Goal: Task Accomplishment & Management: Complete application form

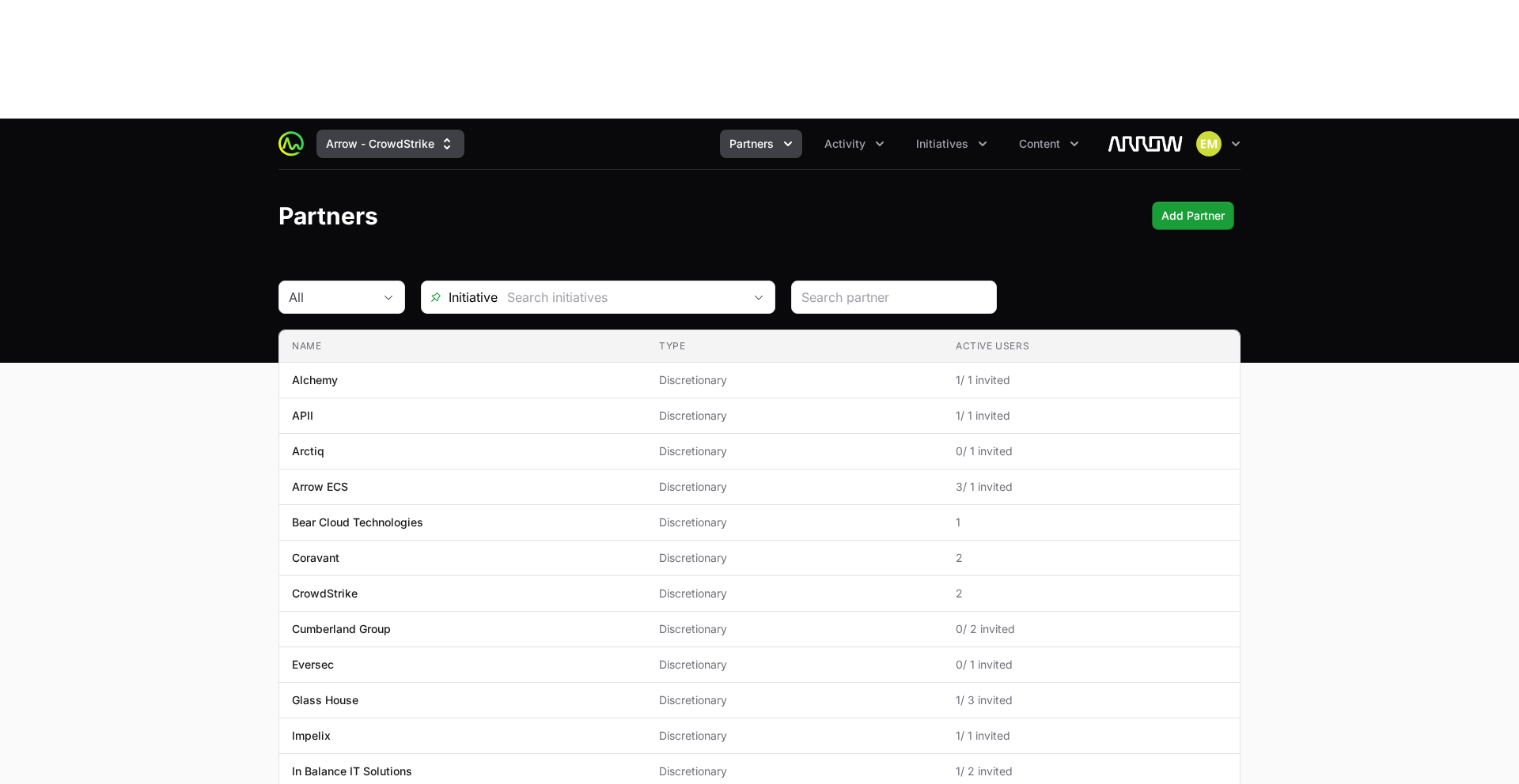
click at [401, 130] on button "Arrow - CrowdStrike" at bounding box center [390, 144] width 148 height 28
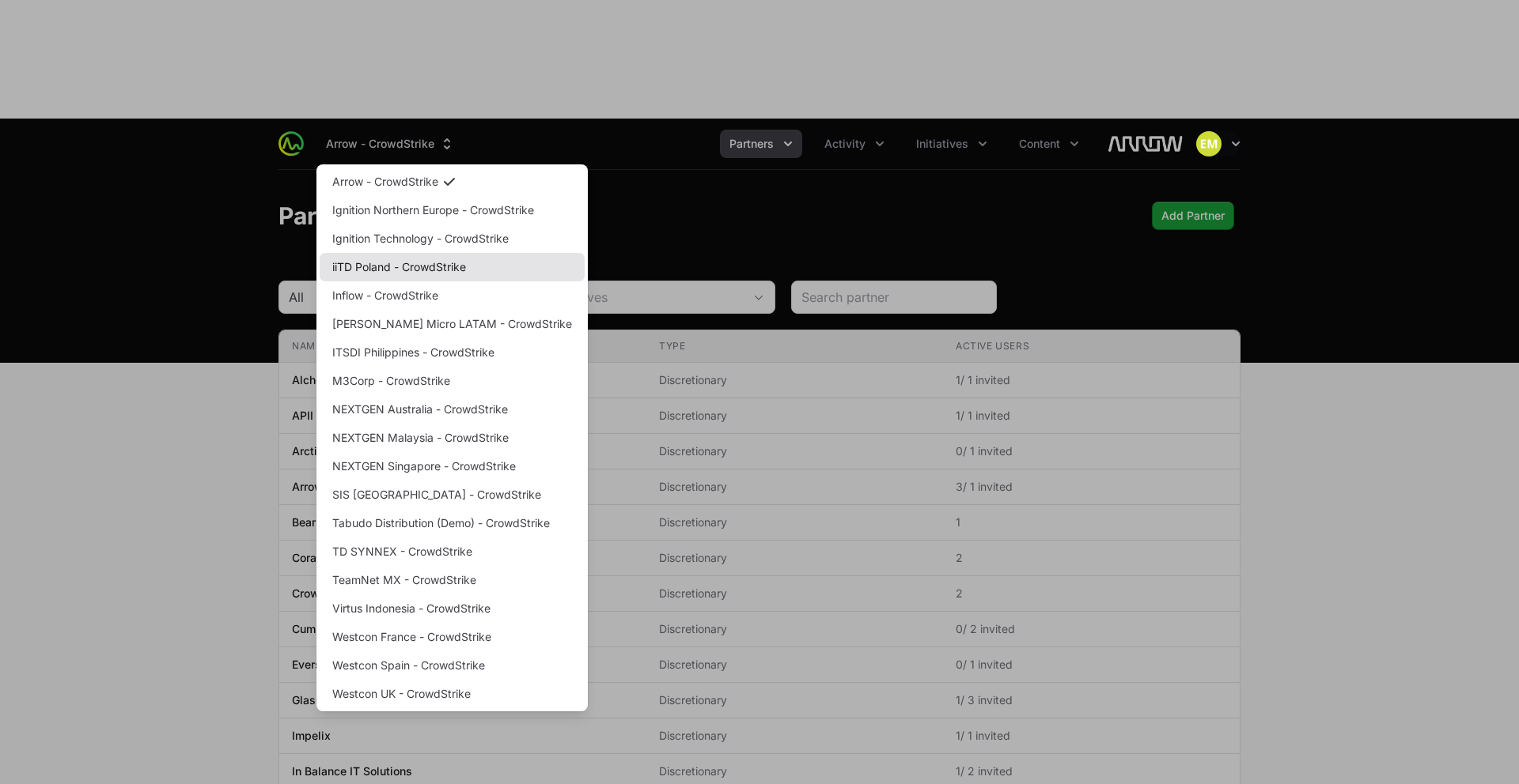
click at [411, 253] on link "iiTD Poland - CrowdStrike" at bounding box center [452, 267] width 265 height 28
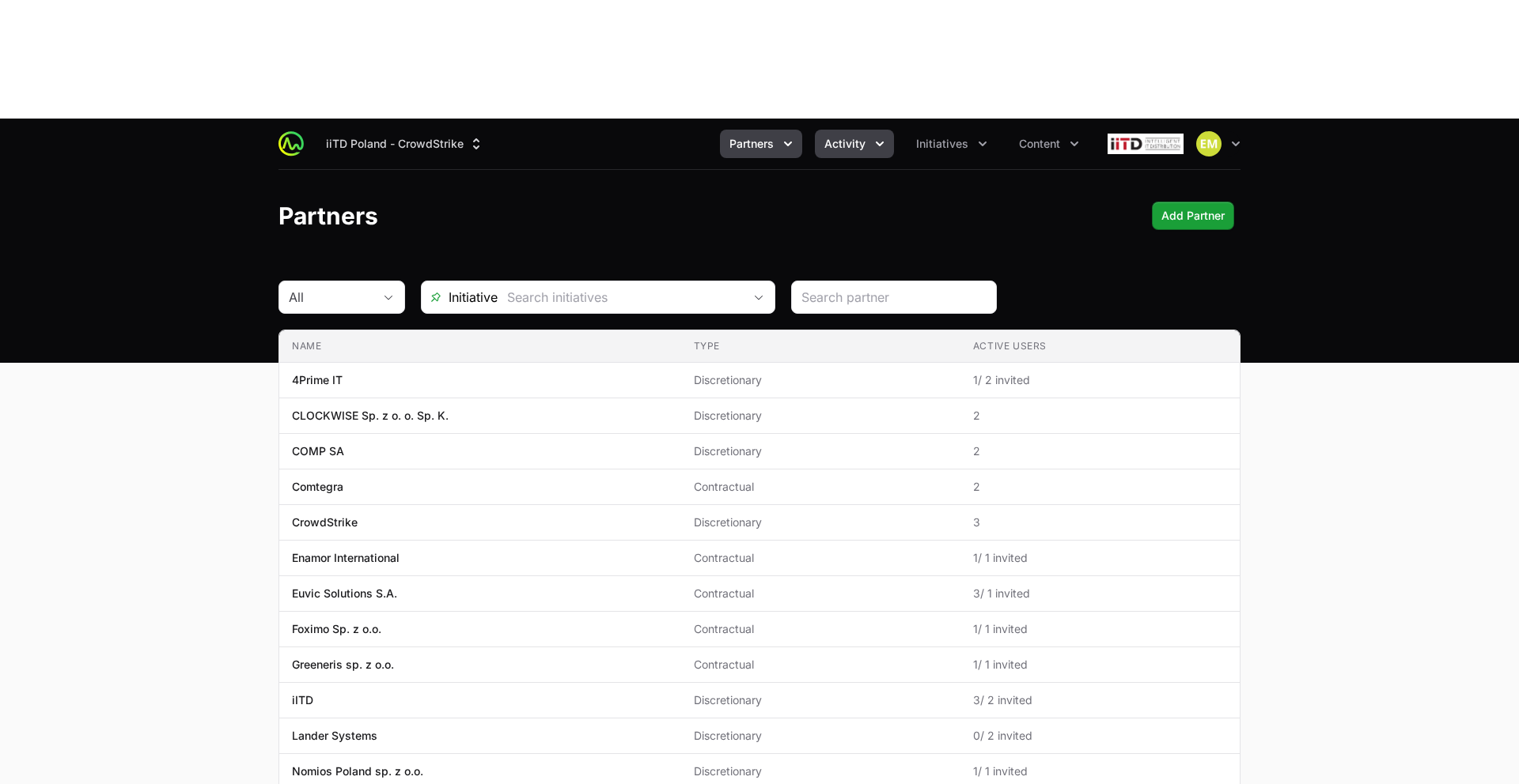
click at [824, 130] on button "Activity" at bounding box center [854, 144] width 79 height 28
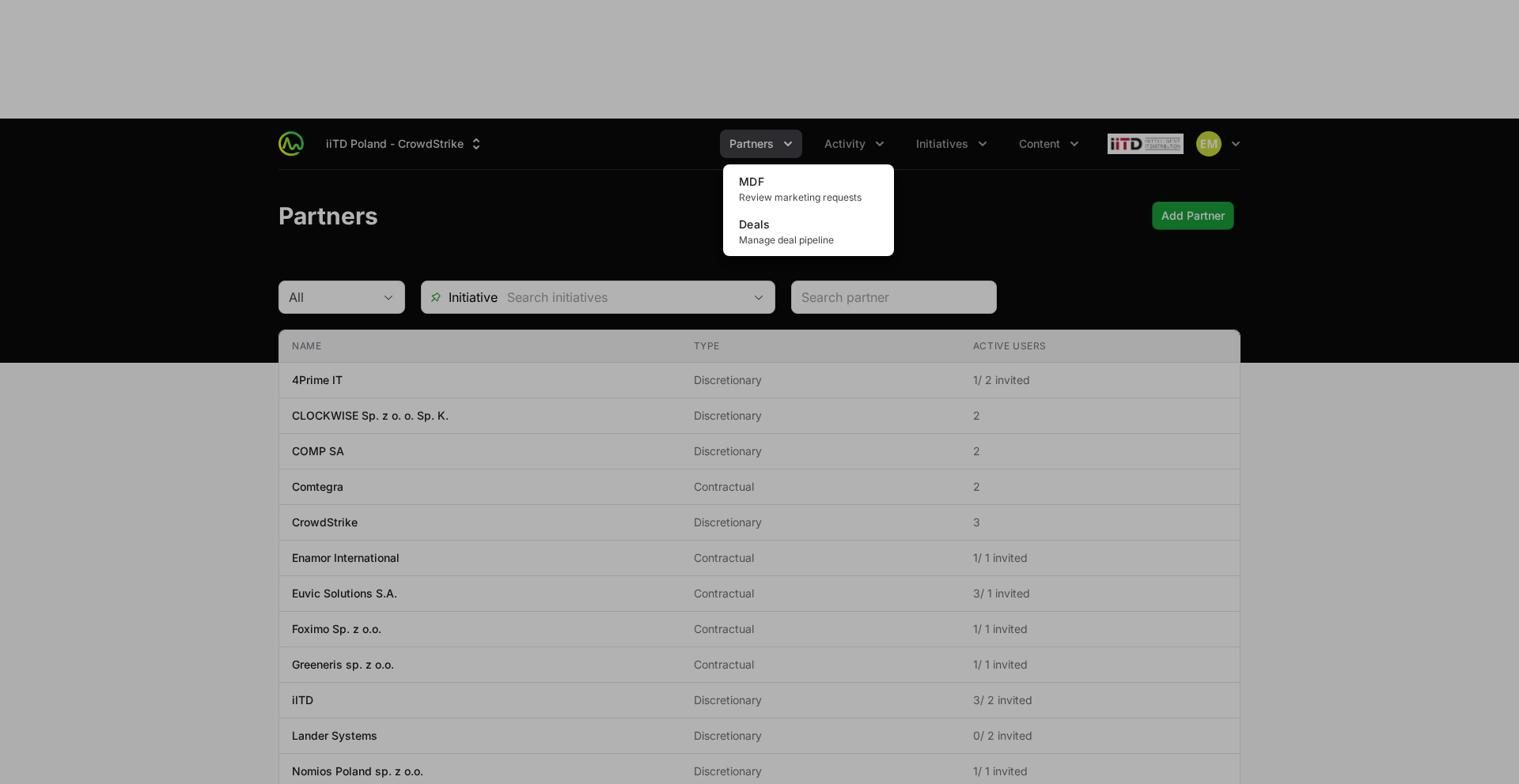
drag, startPoint x: 742, startPoint y: 38, endPoint x: 744, endPoint y: 29, distance: 9.2
click at [743, 33] on div "Activity menu" at bounding box center [759, 392] width 1519 height 784
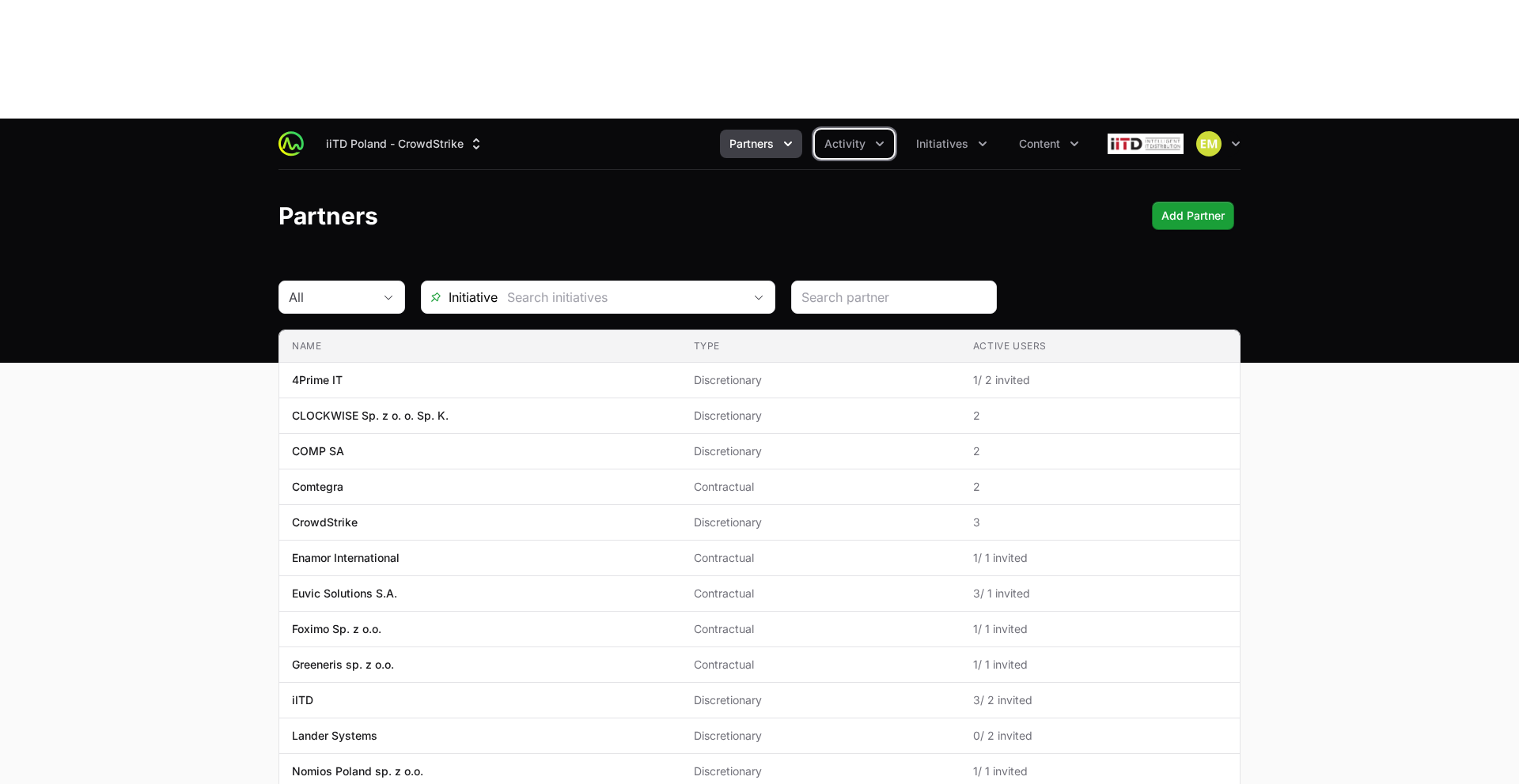
click at [744, 136] on span "Partners" at bounding box center [751, 144] width 44 height 16
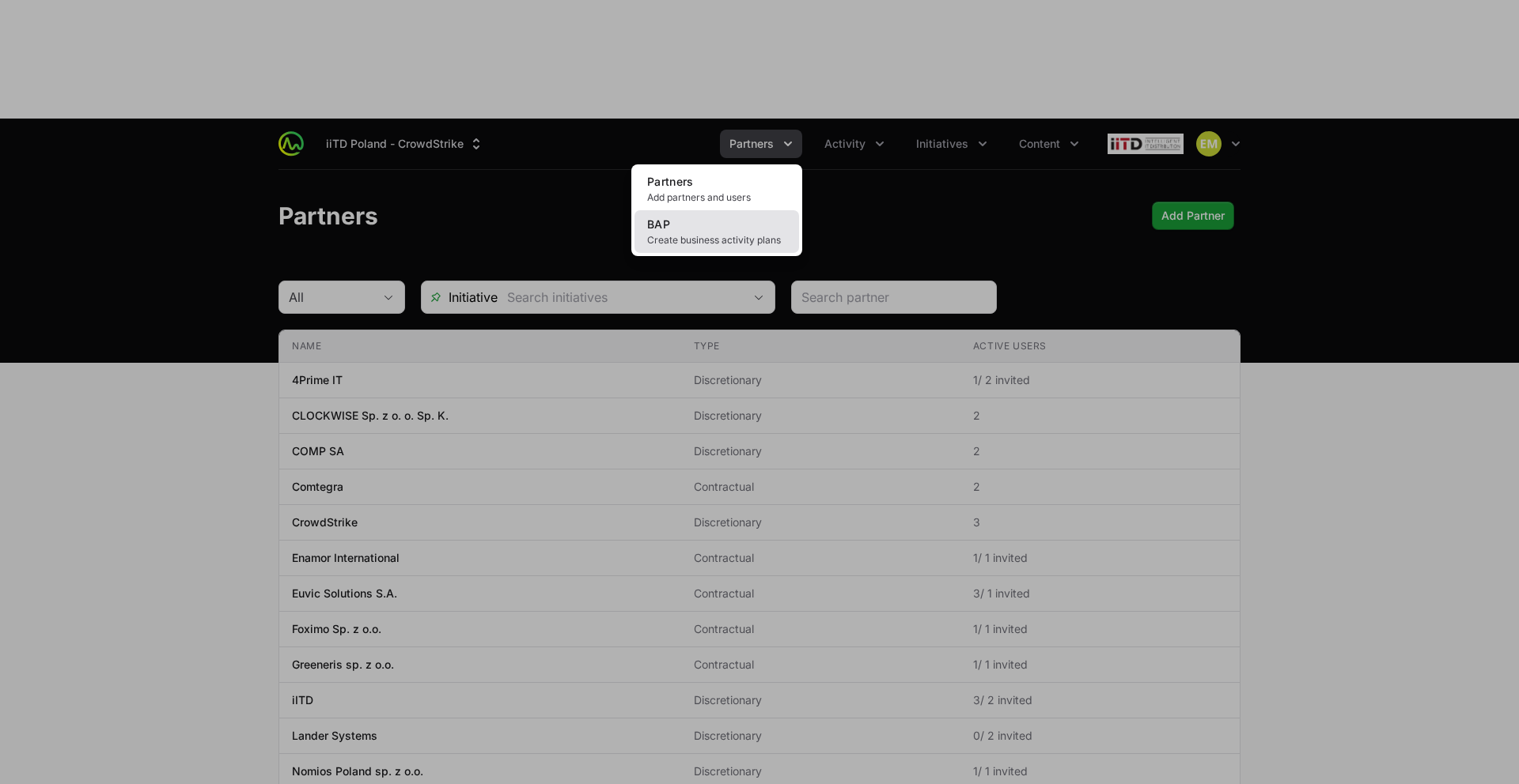
click at [720, 234] on span "Create business activity plans" at bounding box center [716, 241] width 139 height 13
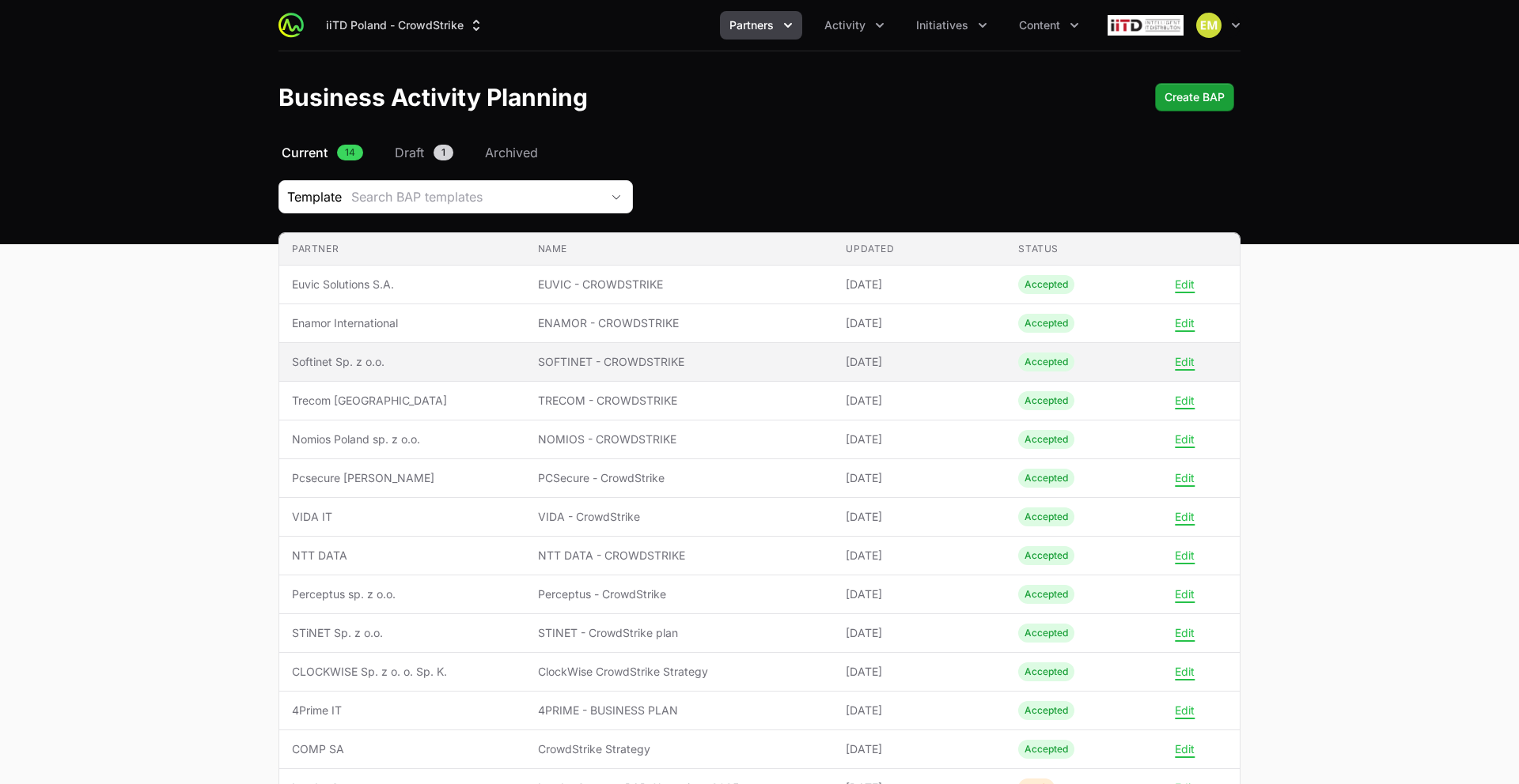
scroll to position [118, 0]
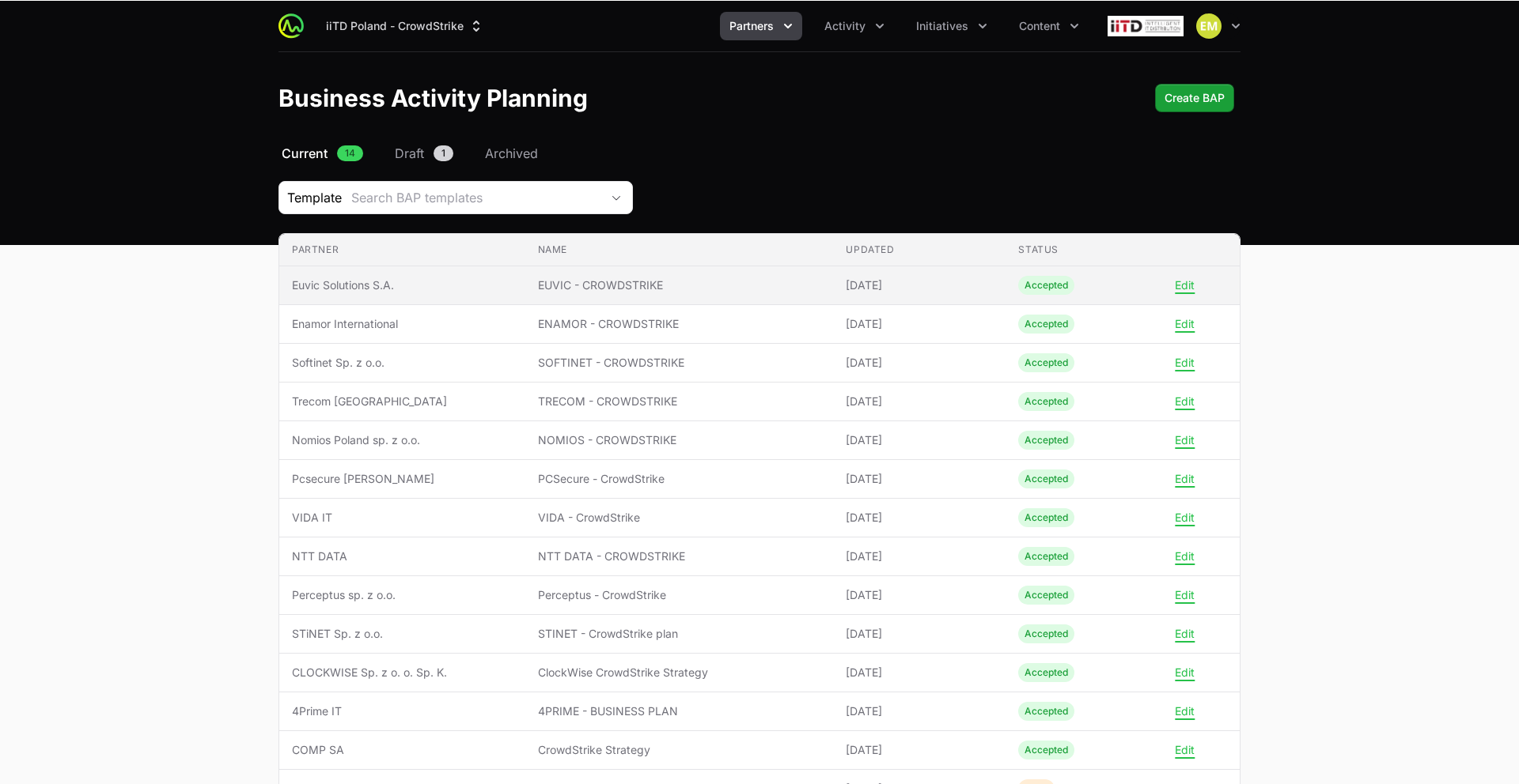
click at [400, 278] on span "Euvic Solutions S.A." at bounding box center [402, 286] width 221 height 16
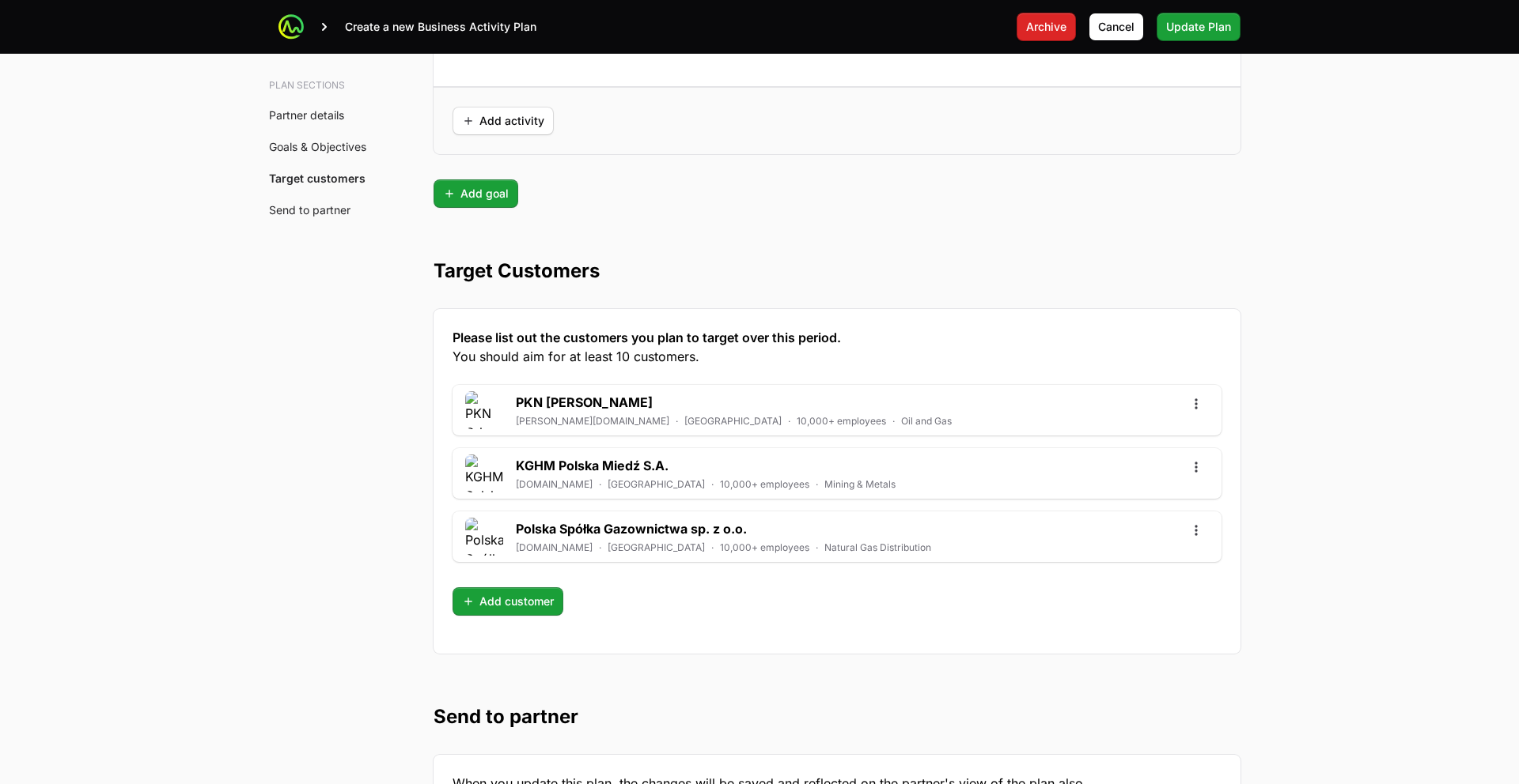
scroll to position [4148, 0]
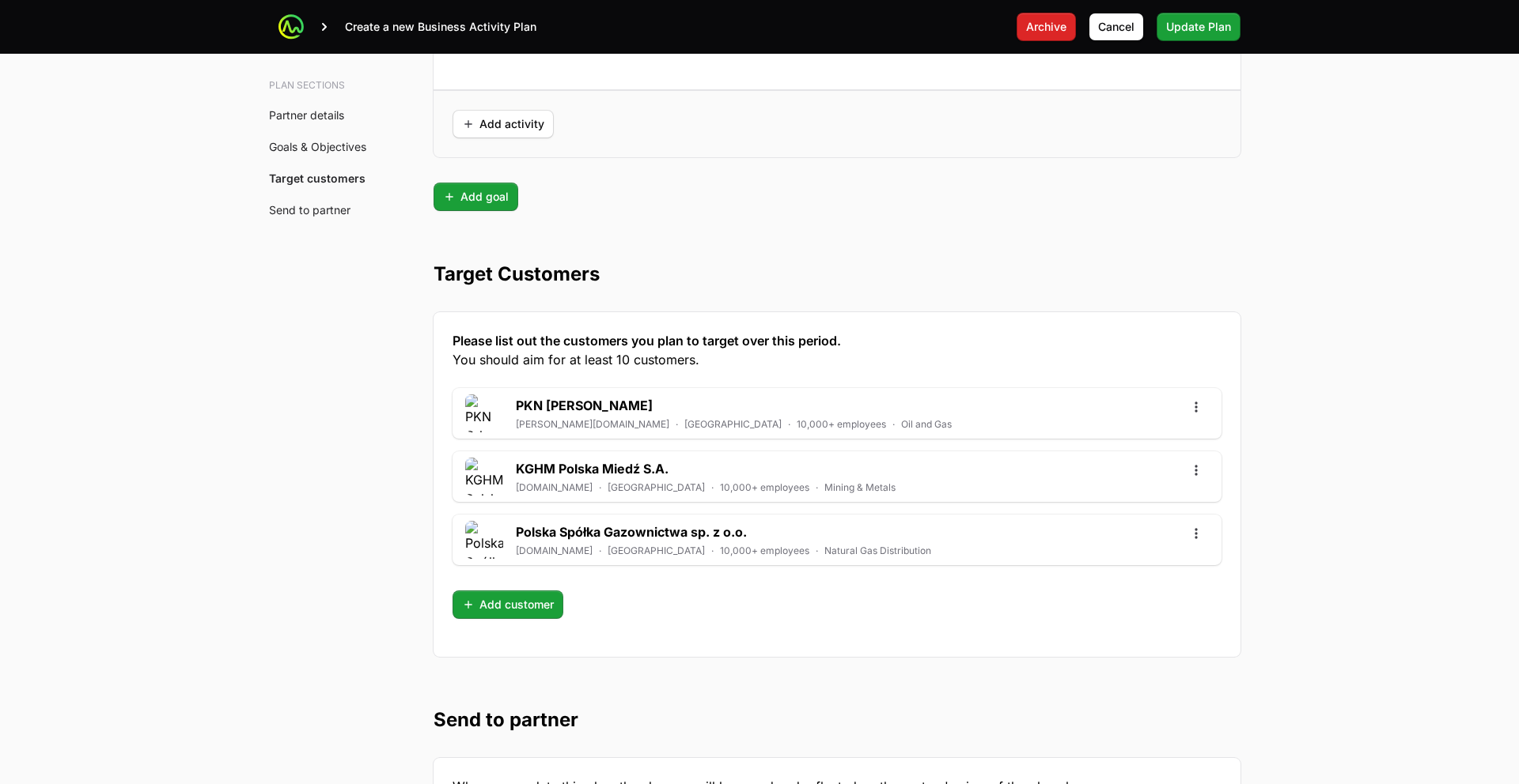
scroll to position [118, 0]
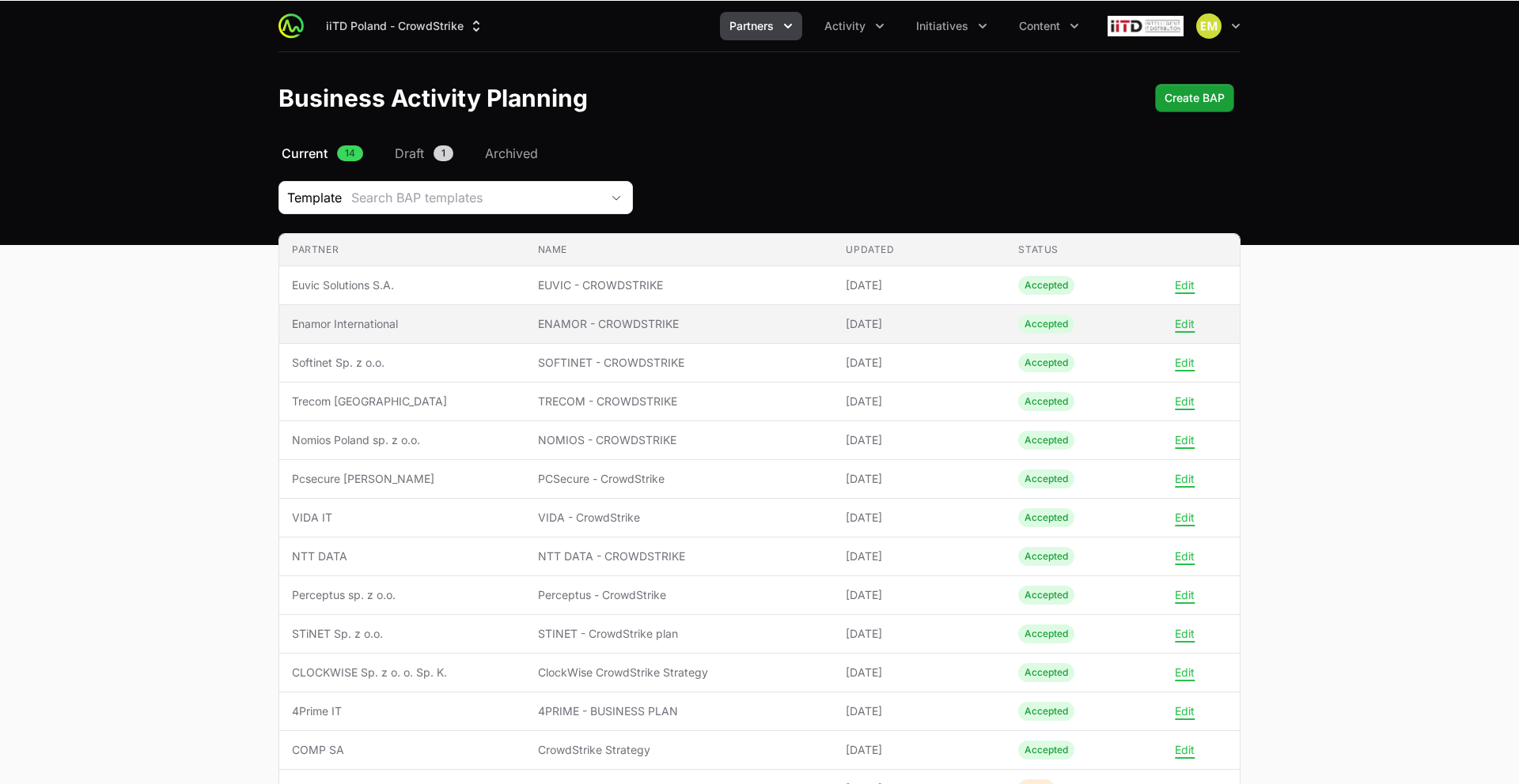
click at [370, 316] on span "Enamor International" at bounding box center [402, 324] width 221 height 16
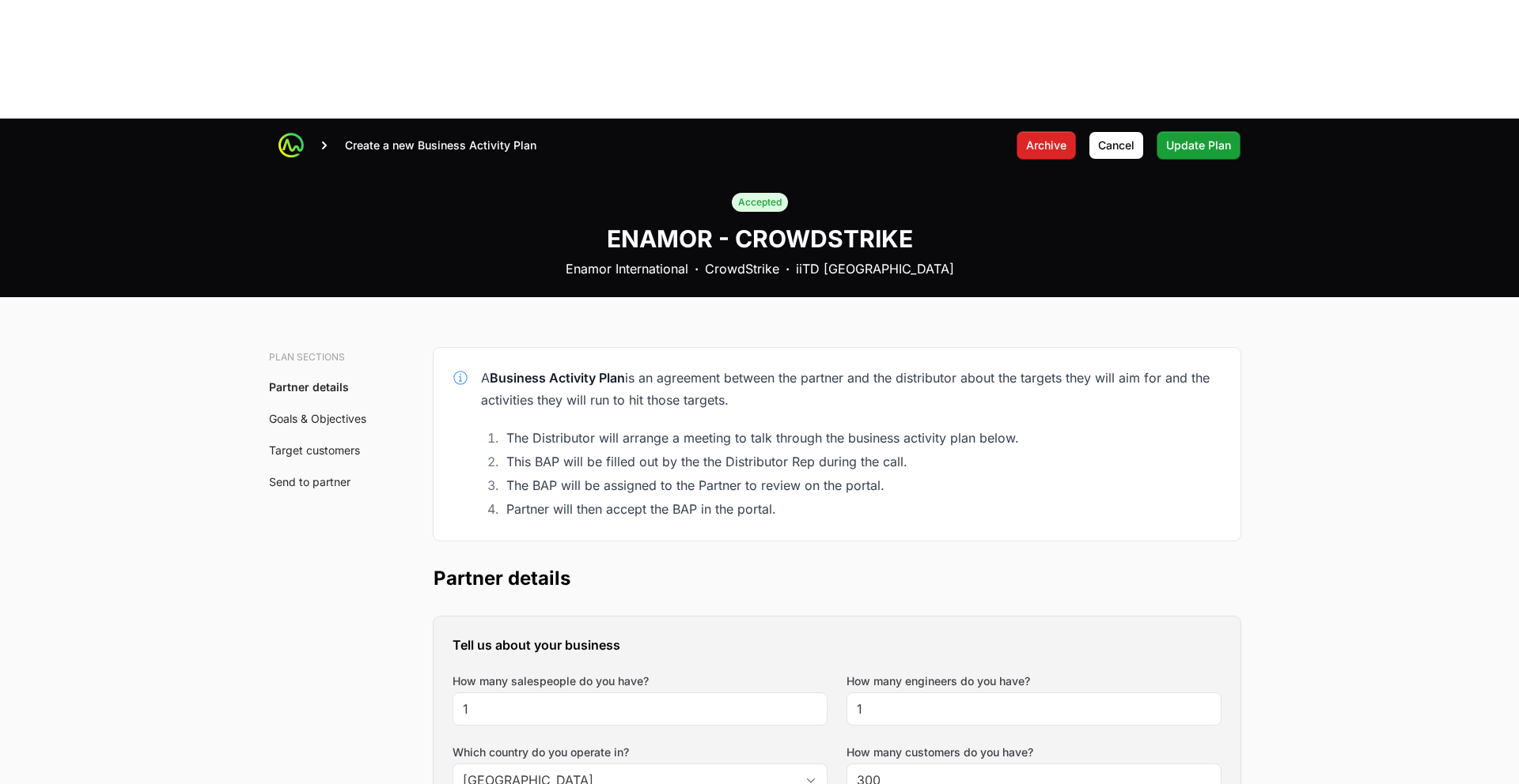
scroll to position [118, 0]
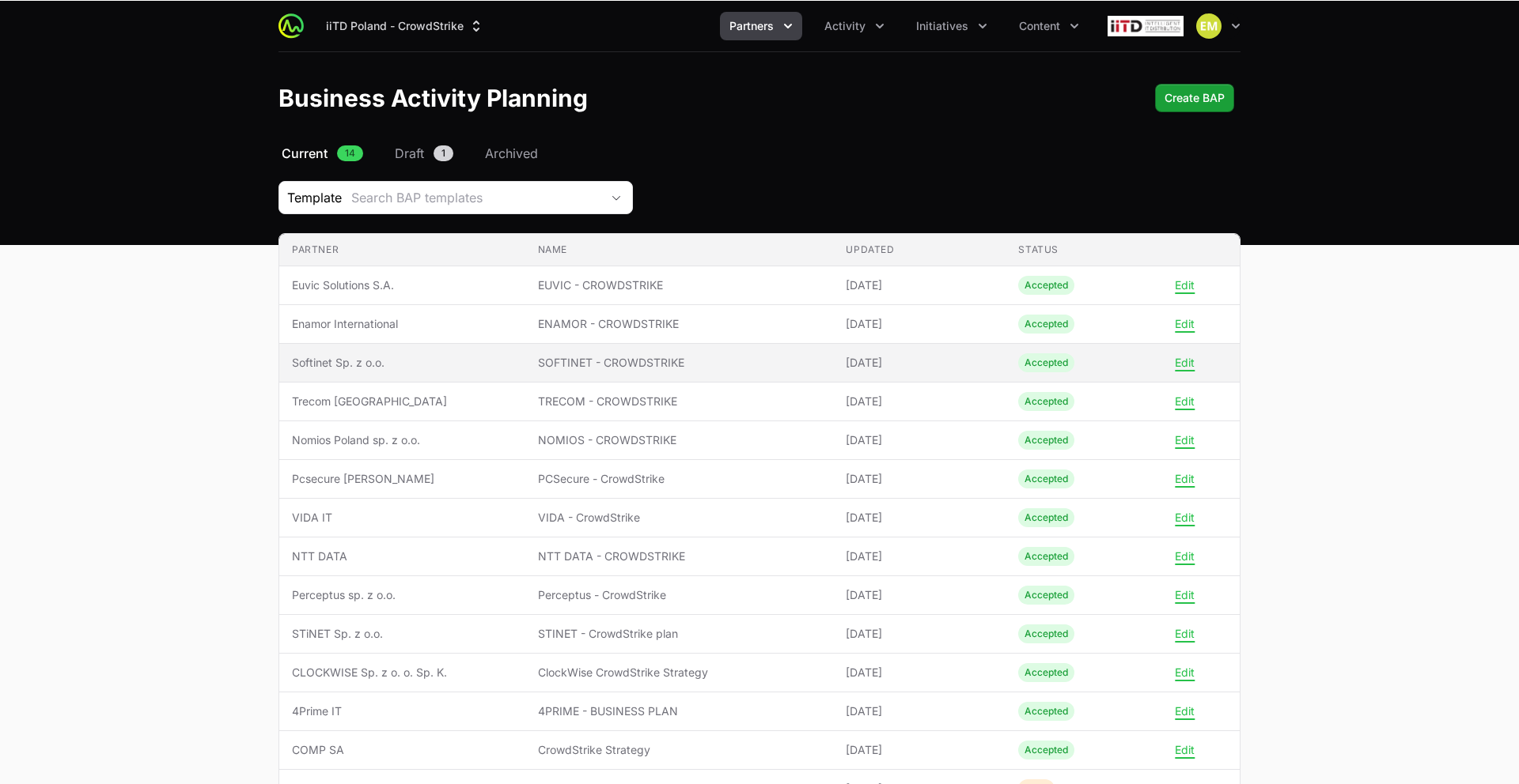
click at [454, 355] on span "Softinet Sp. z o.o." at bounding box center [402, 363] width 221 height 16
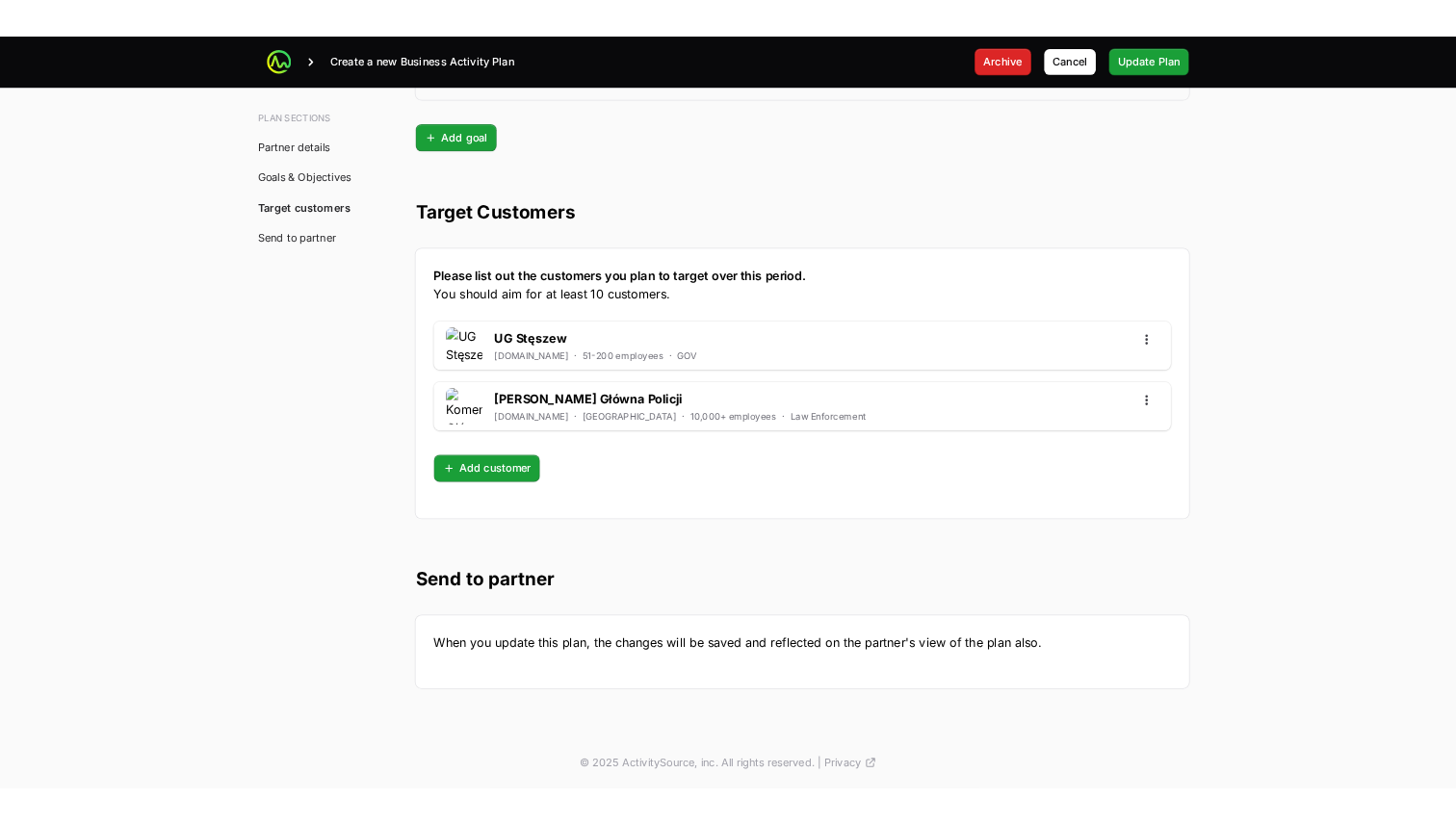
scroll to position [5018, 0]
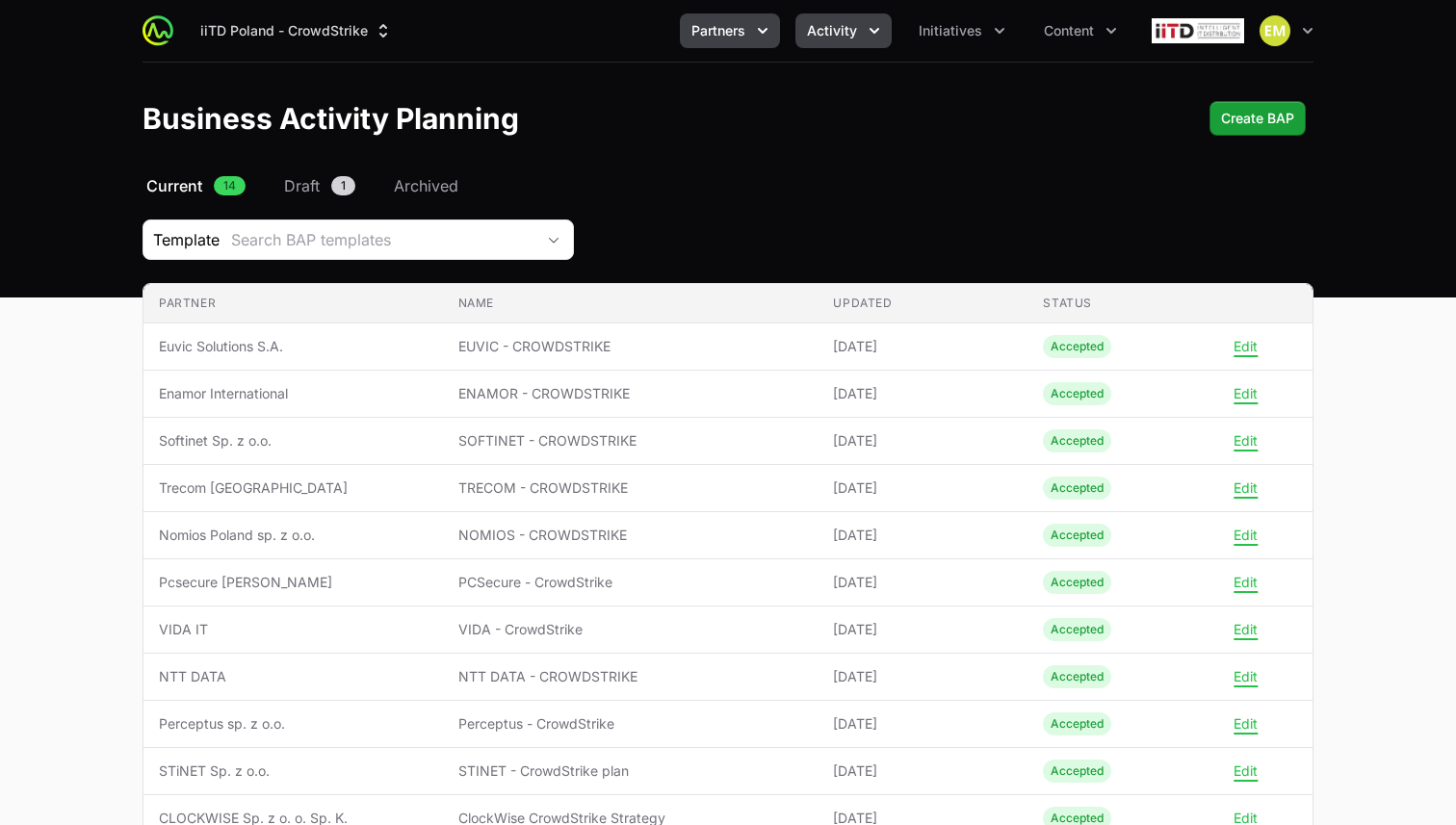
click at [829, 38] on span "Activity" at bounding box center [832, 31] width 50 height 19
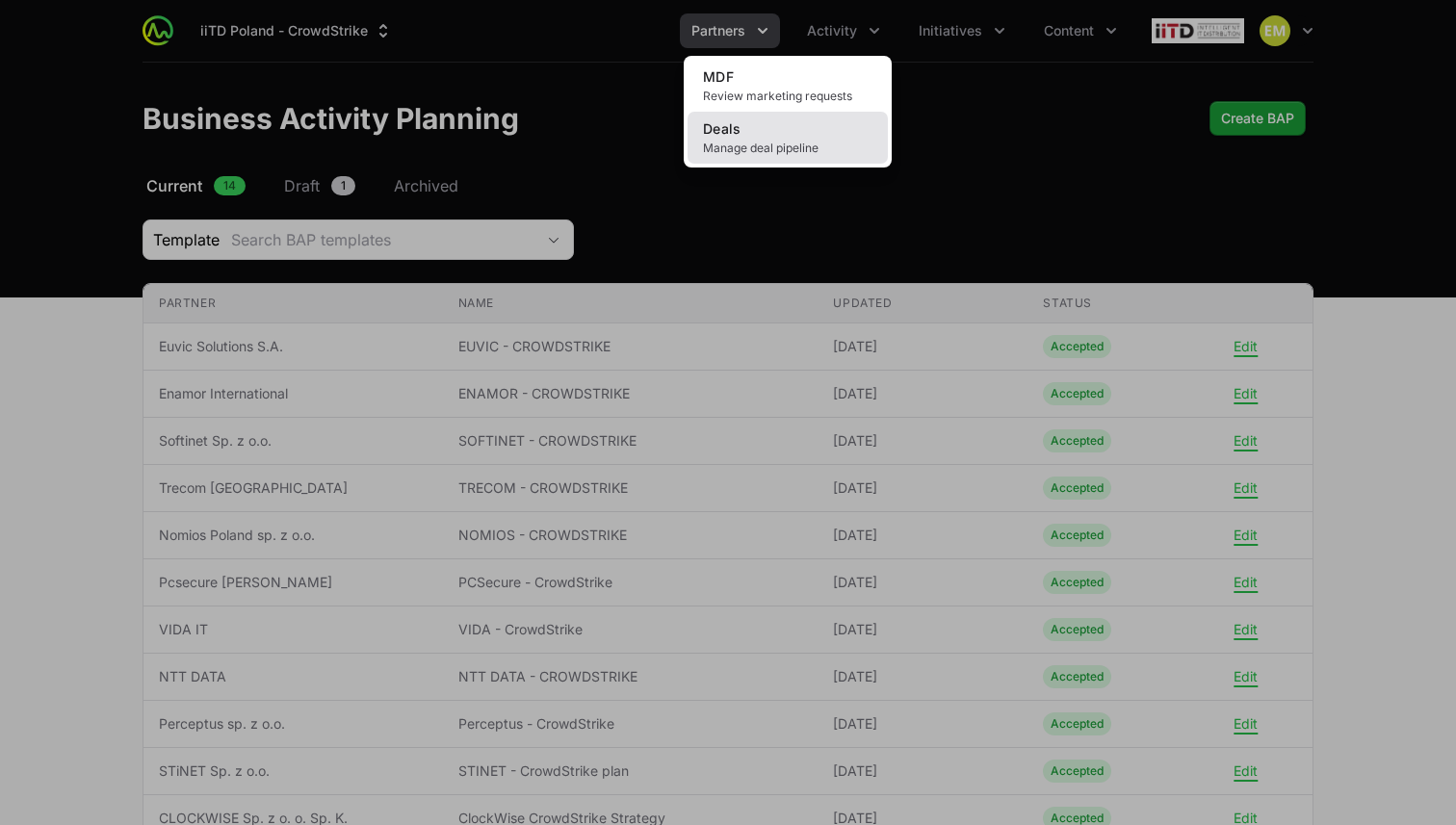
click at [792, 148] on span "Manage deal pipeline" at bounding box center [788, 148] width 170 height 15
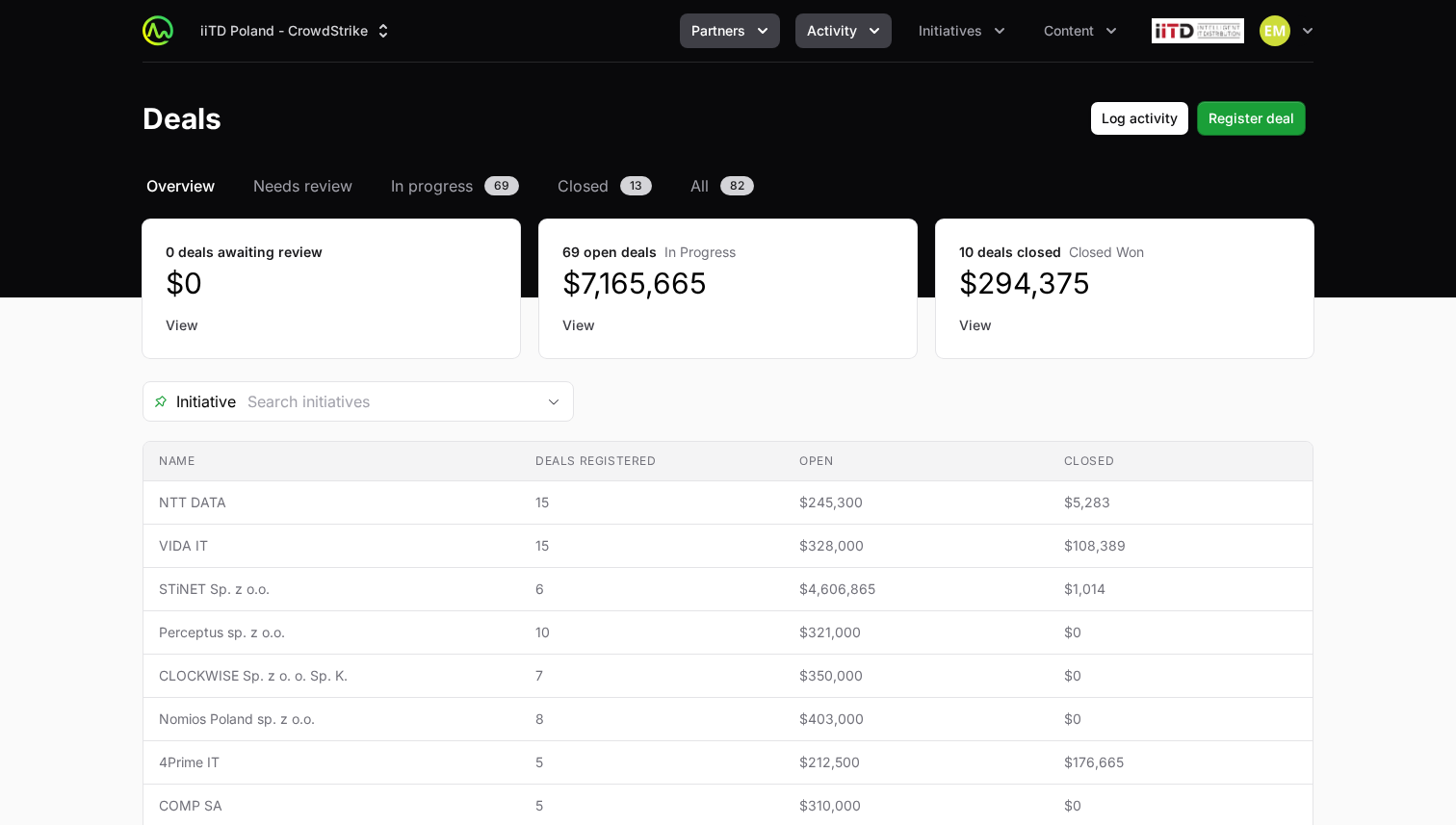
click at [744, 43] on button "Partners" at bounding box center [730, 31] width 100 height 35
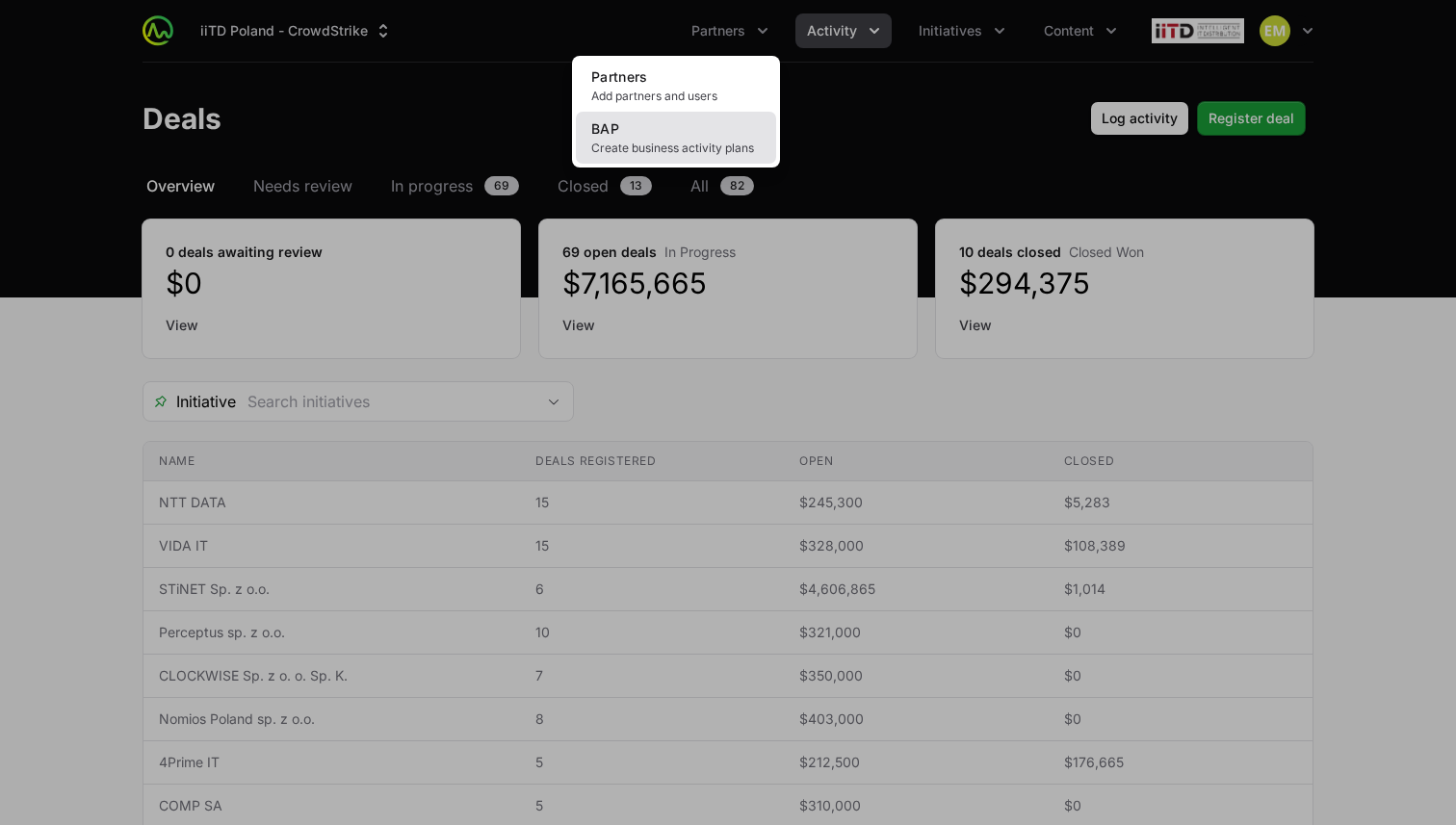
click at [702, 136] on link "BAP Create business activity plans" at bounding box center [676, 138] width 200 height 52
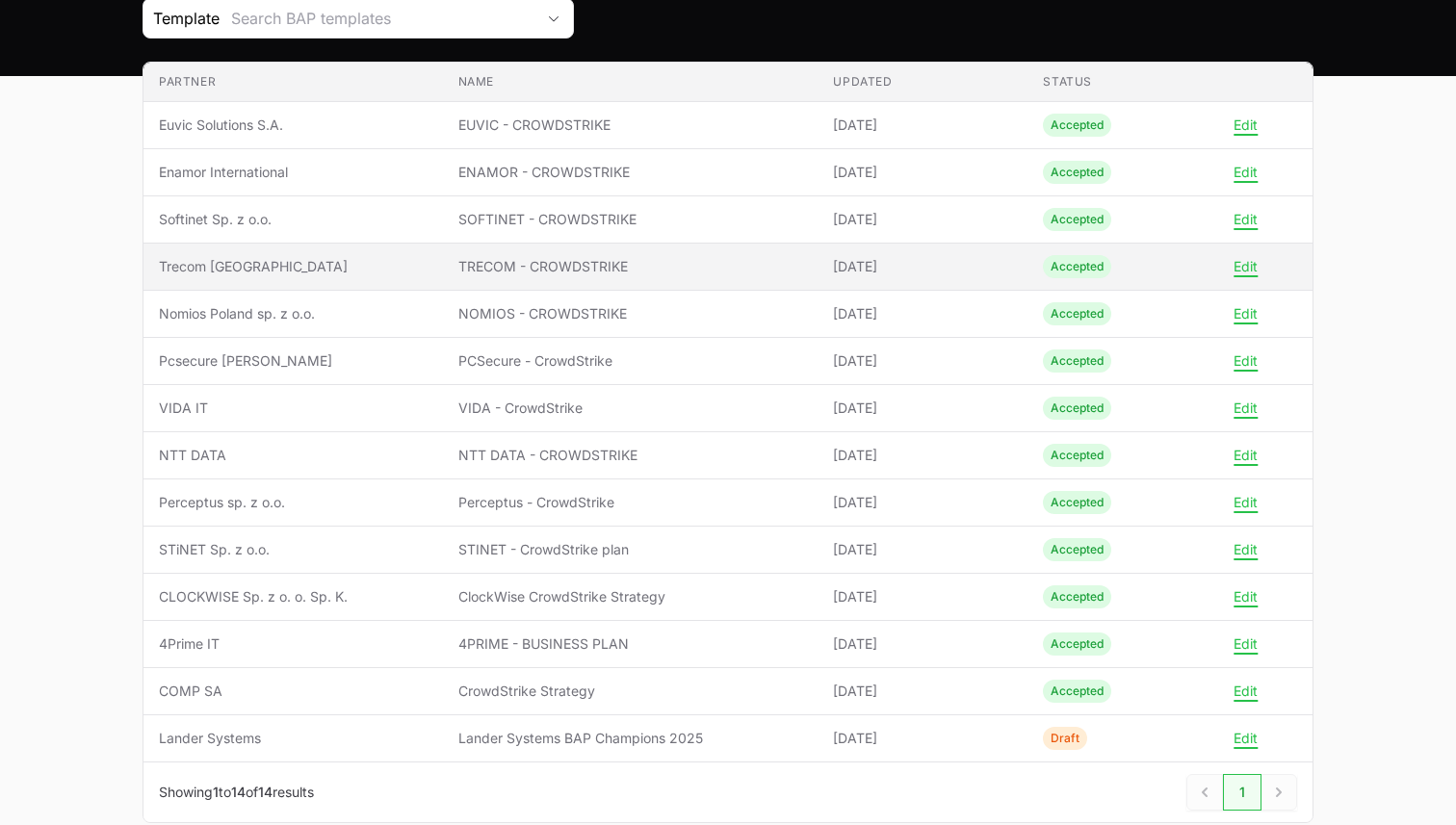
scroll to position [224, 0]
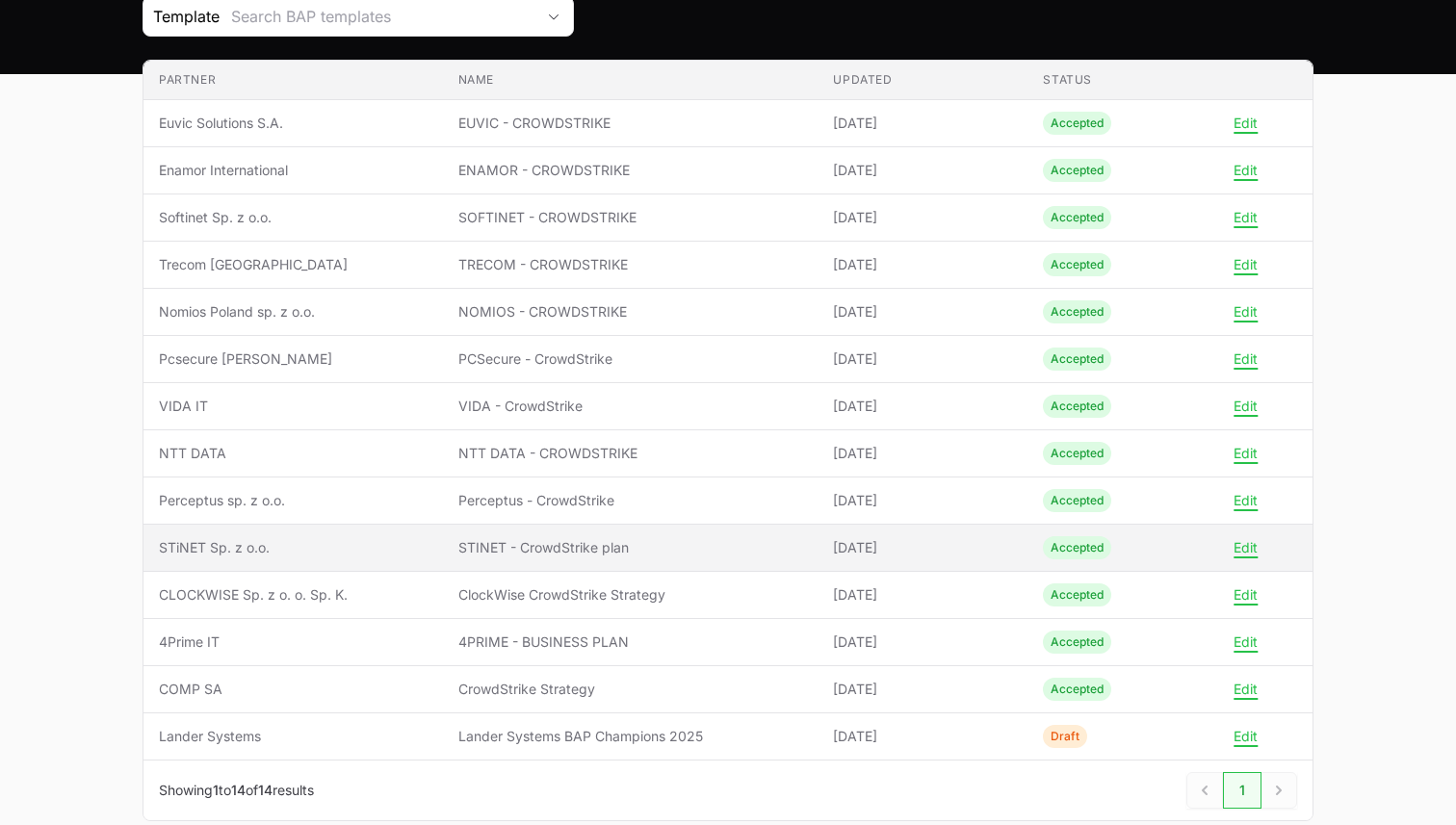
click at [614, 554] on span "STINET - CrowdStrike plan" at bounding box center [631, 548] width 345 height 19
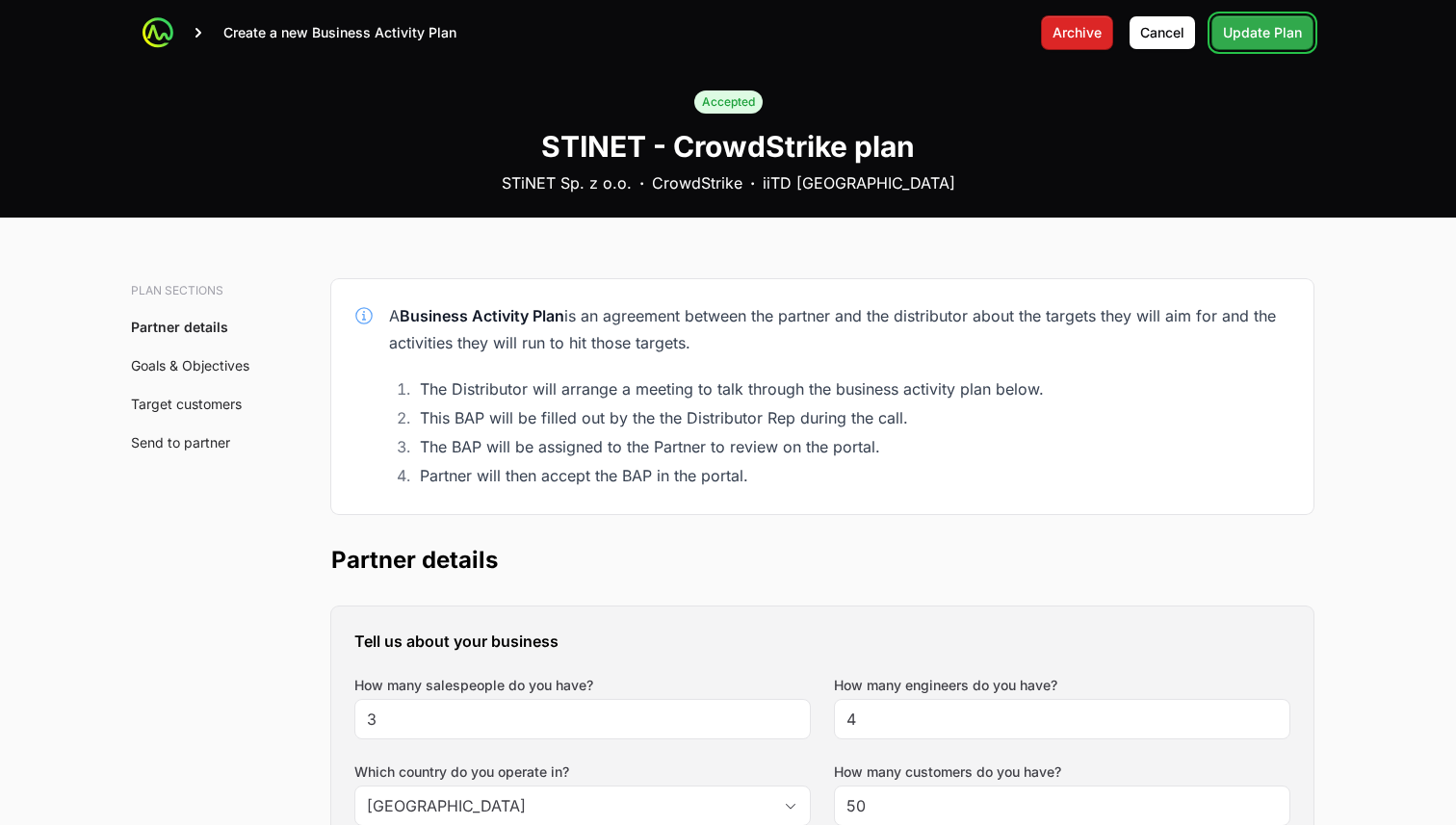
click at [1246, 32] on span "Update Plan" at bounding box center [1262, 33] width 79 height 23
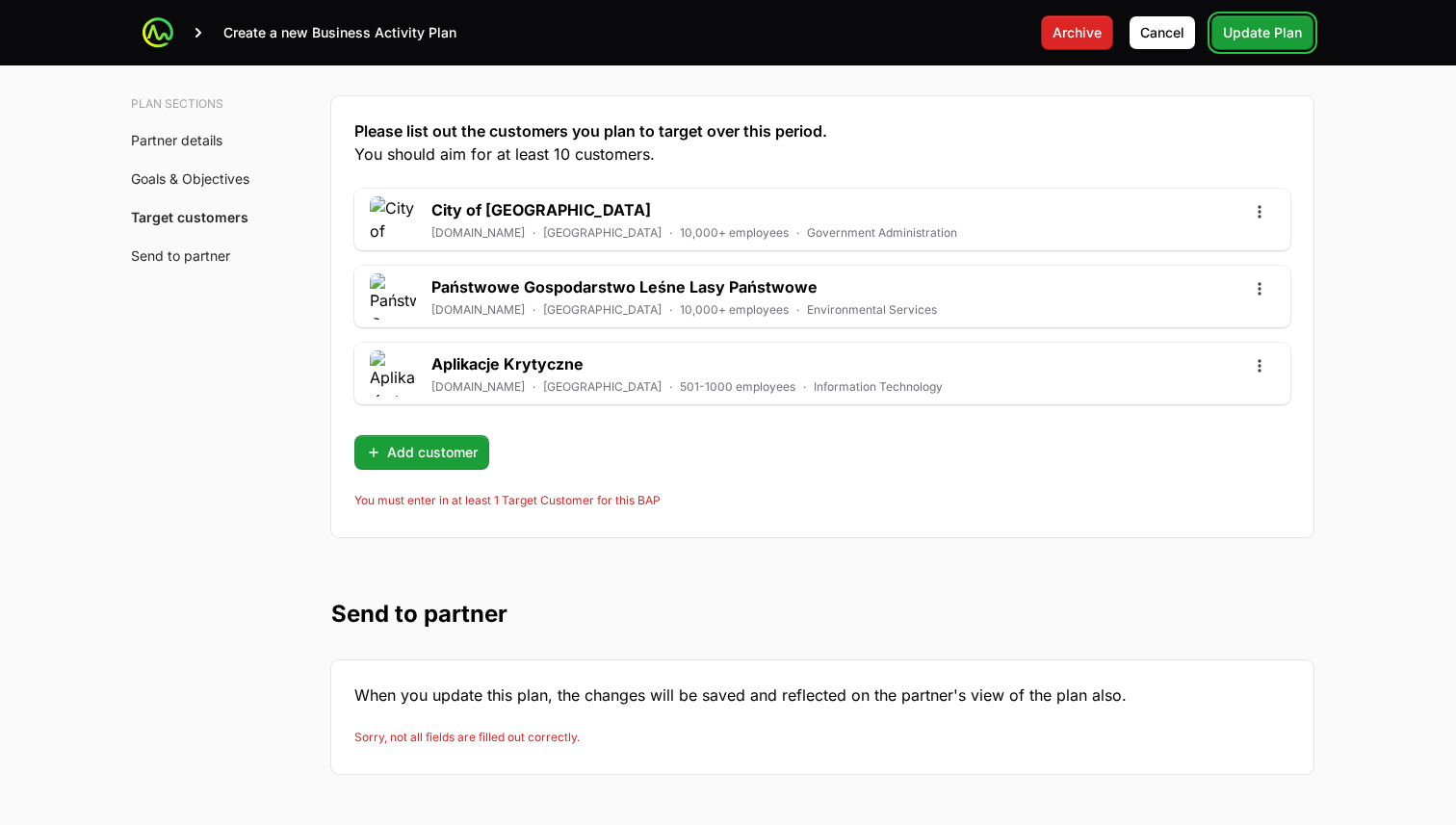
scroll to position [5168, 0]
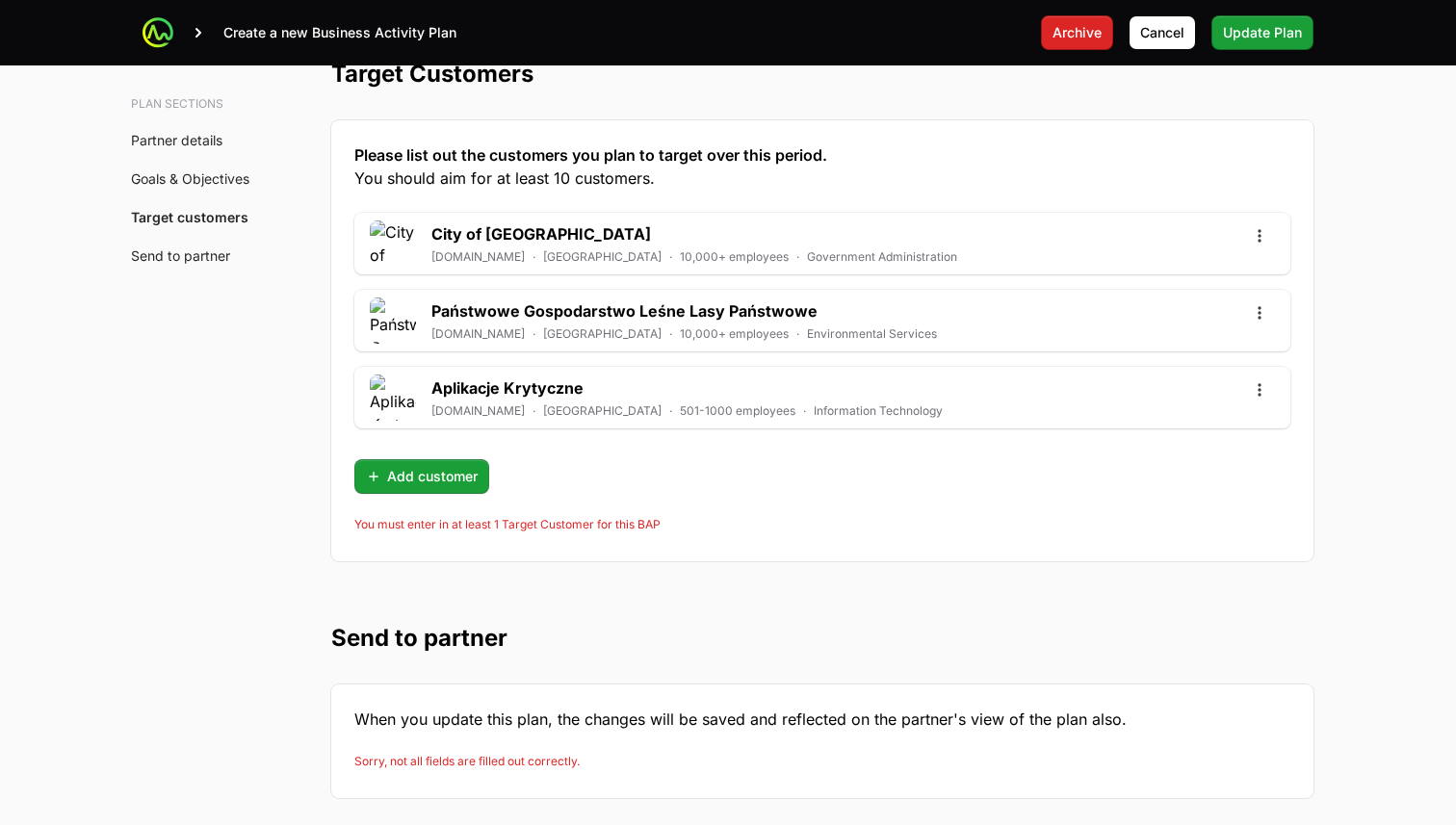
click at [772, 520] on li "You must enter in at least 1 Target Customer for this BAP" at bounding box center [822, 525] width 936 height 15
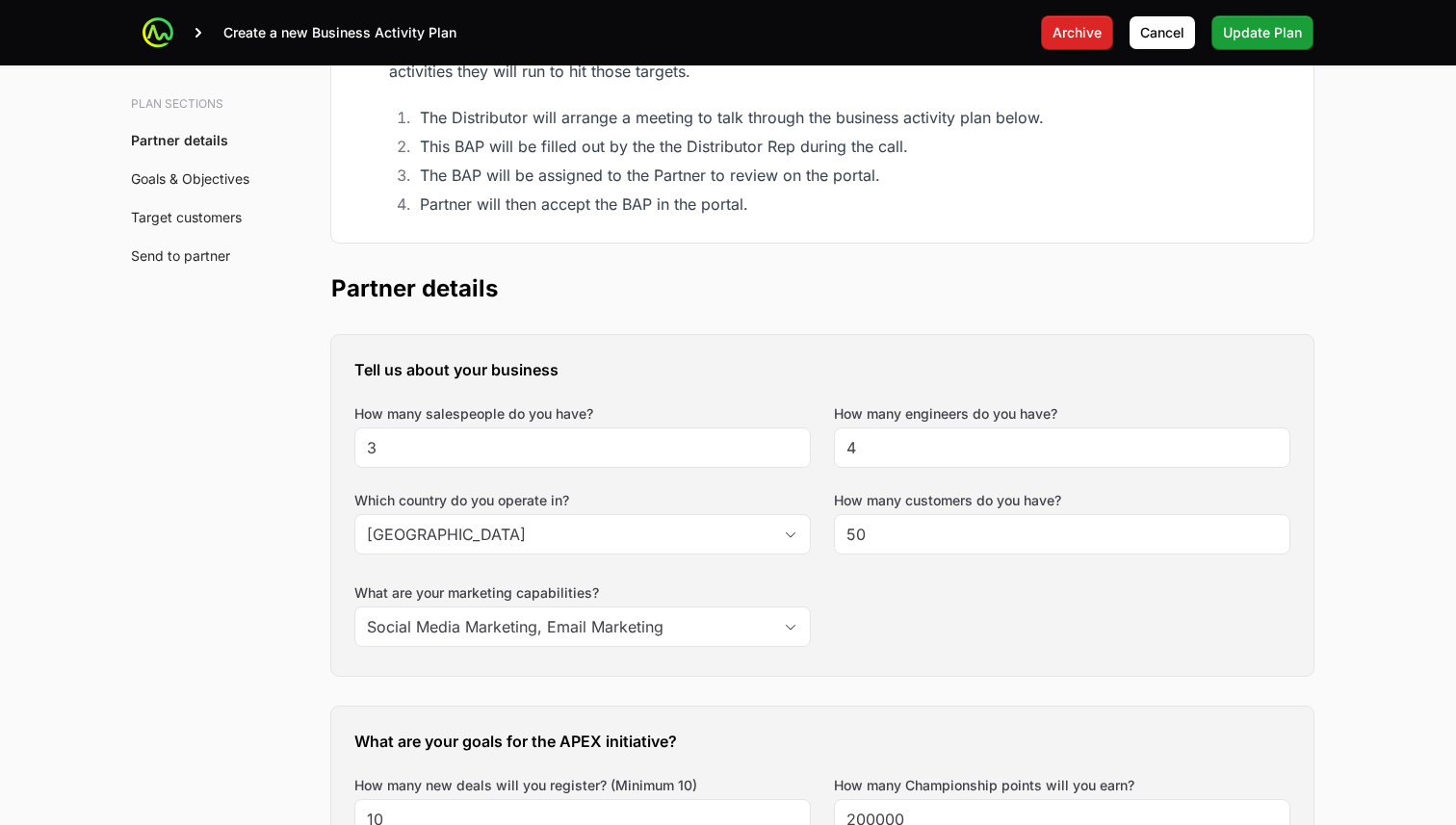
scroll to position [0, 0]
